Goal: Navigation & Orientation: Find specific page/section

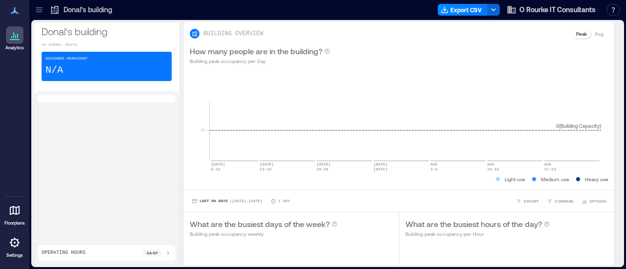
click at [37, 12] on icon at bounding box center [39, 11] width 6 height 1
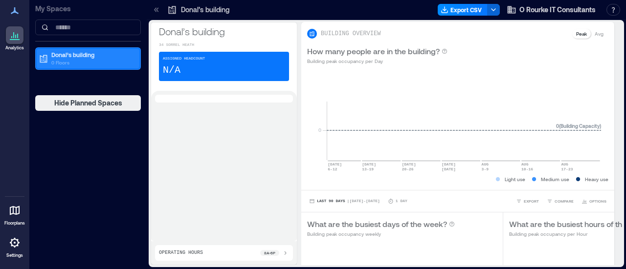
click at [72, 57] on p "Donal’s building" at bounding box center [92, 55] width 82 height 8
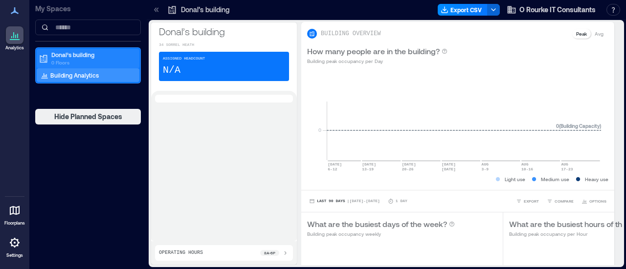
click at [72, 57] on p "Donal’s building" at bounding box center [92, 55] width 82 height 8
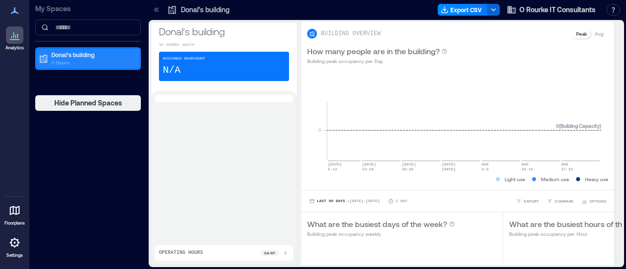
click at [72, 57] on p "Donal’s building" at bounding box center [92, 55] width 82 height 8
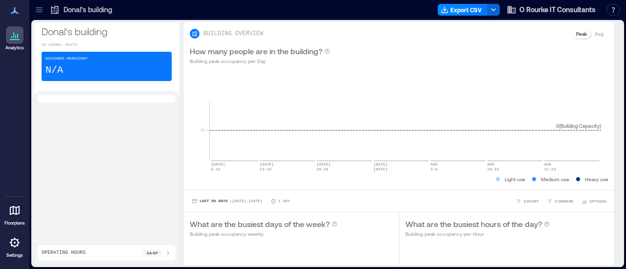
click at [15, 36] on icon at bounding box center [15, 36] width 1 height 3
click at [42, 11] on icon at bounding box center [39, 11] width 6 height 1
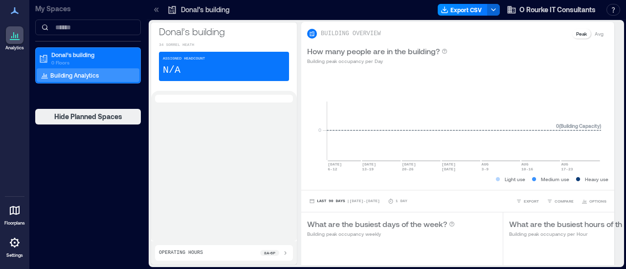
click at [65, 77] on p "Building Analytics" at bounding box center [74, 75] width 48 height 8
click at [15, 210] on icon at bounding box center [15, 211] width 12 height 12
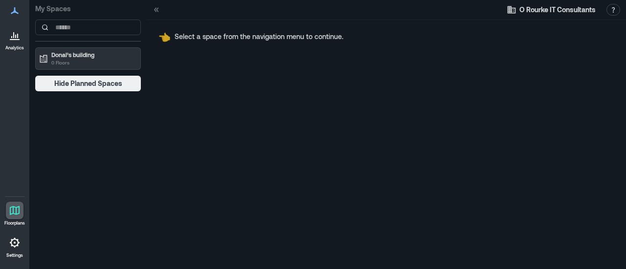
click at [15, 210] on icon at bounding box center [15, 211] width 12 height 12
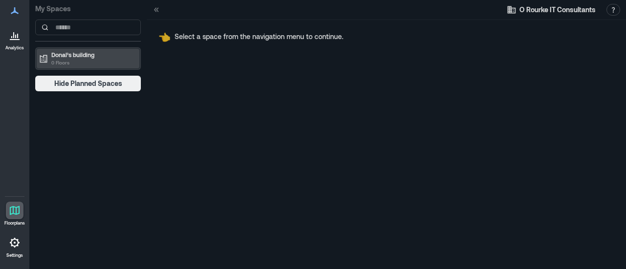
click at [72, 52] on p "Donal’s building" at bounding box center [92, 55] width 82 height 8
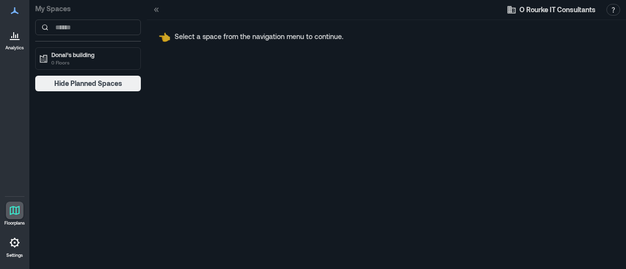
click at [18, 37] on icon at bounding box center [17, 36] width 1 height 4
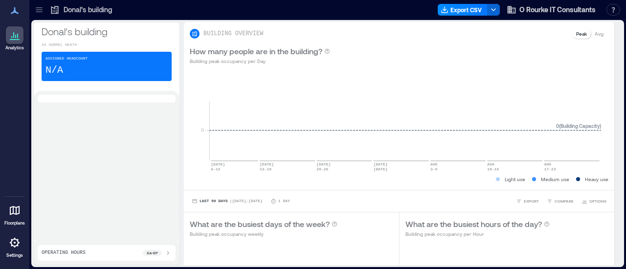
click at [68, 44] on p "34 sorrel Heath" at bounding box center [107, 45] width 130 height 6
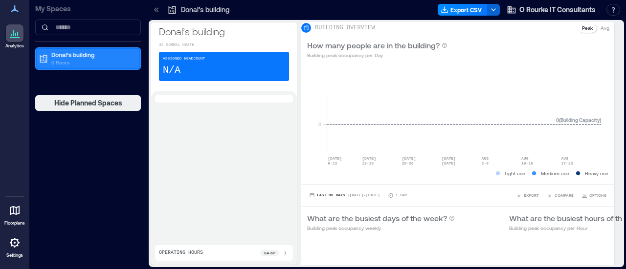
click at [98, 56] on p "Donal’s building" at bounding box center [92, 55] width 82 height 8
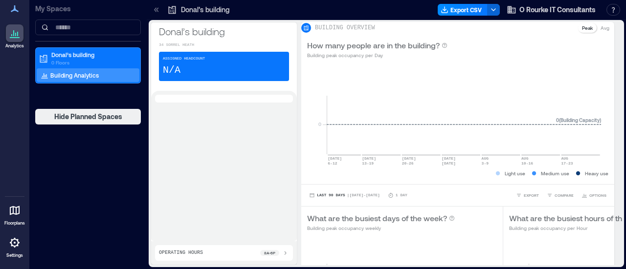
click at [94, 74] on p "Building Analytics" at bounding box center [74, 75] width 48 height 8
click at [16, 35] on icon at bounding box center [15, 34] width 1 height 3
click at [223, 10] on p "Donal’s building" at bounding box center [205, 10] width 48 height 10
